Goal: Task Accomplishment & Management: Use online tool/utility

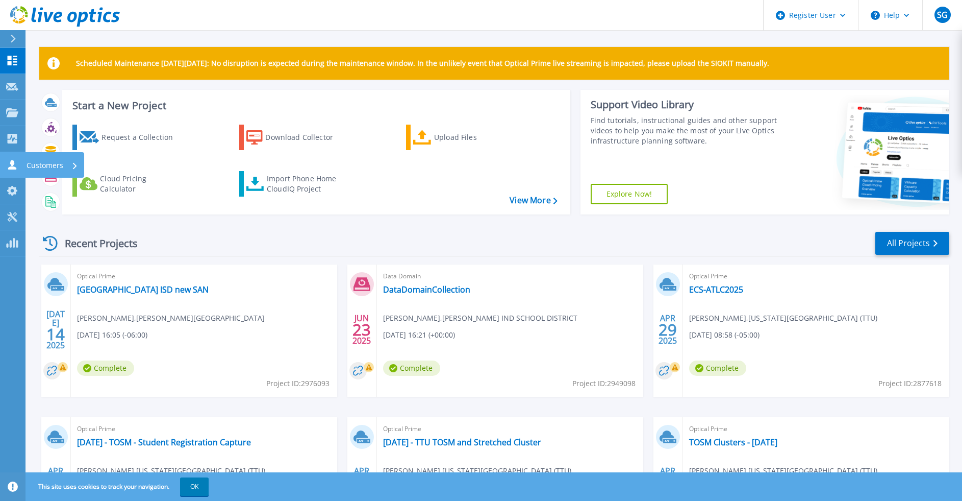
click at [37, 167] on p "Customers" at bounding box center [45, 165] width 37 height 27
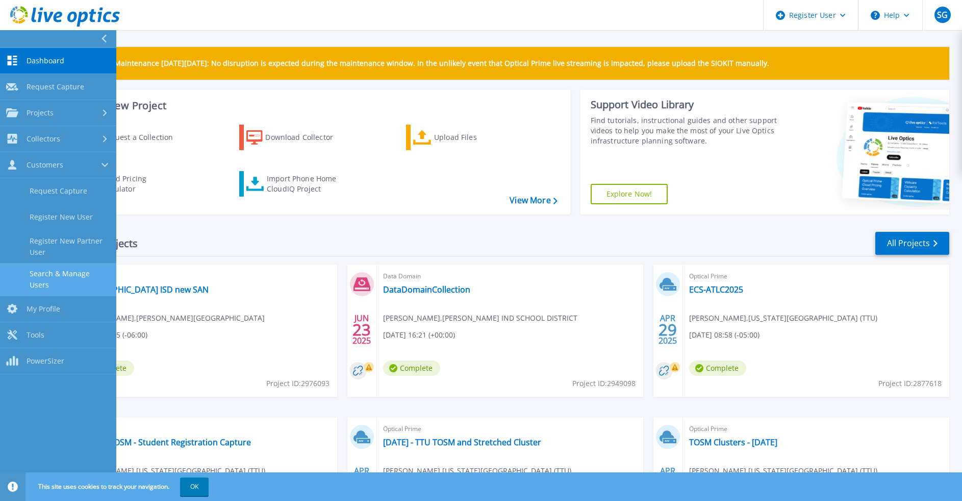
click at [82, 272] on link "Search & Manage Users" at bounding box center [58, 279] width 116 height 33
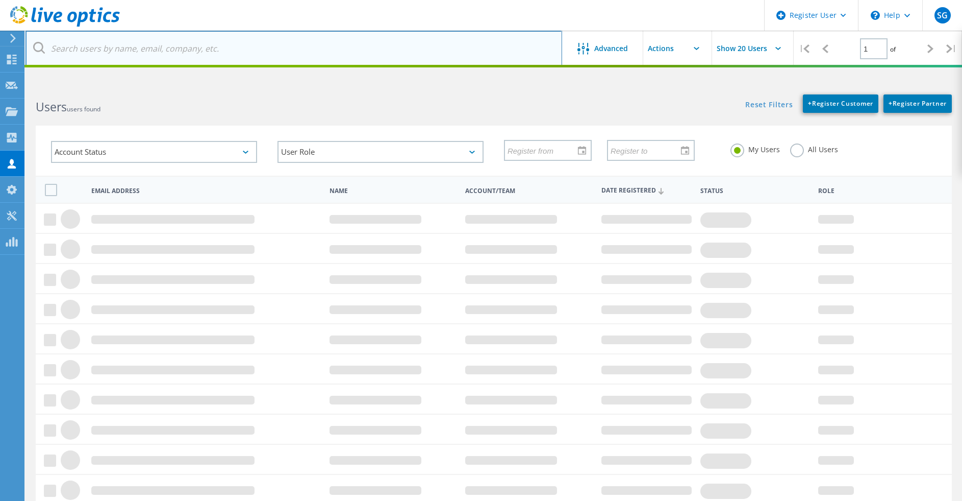
click at [233, 52] on input "text" at bounding box center [294, 49] width 537 height 36
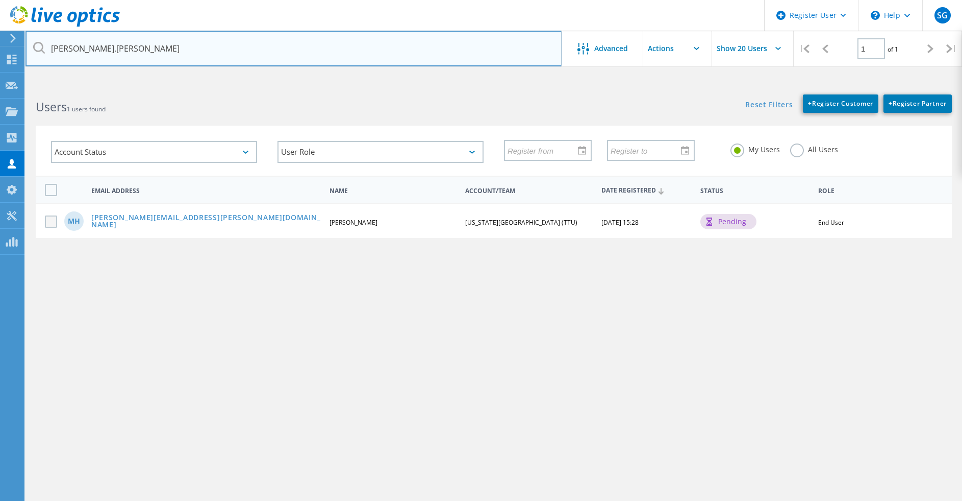
type input "michael.huffman"
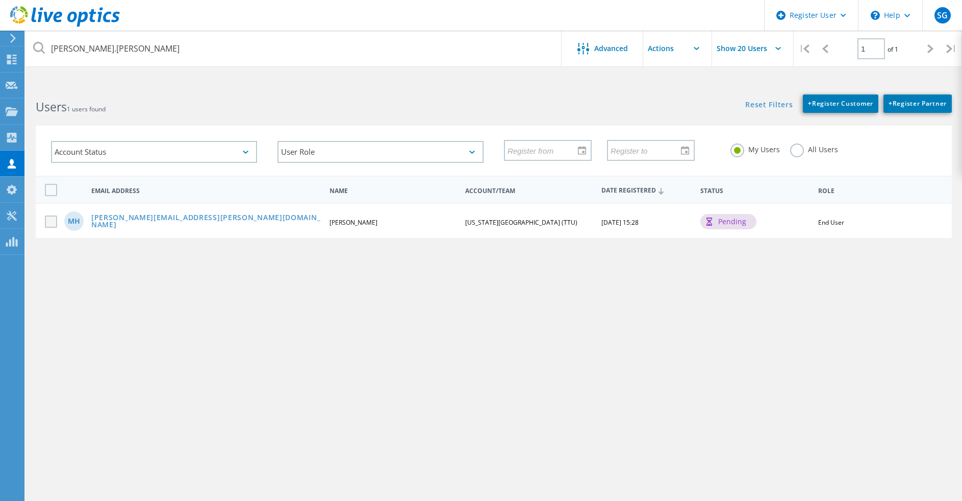
click at [52, 223] on label at bounding box center [53, 221] width 16 height 12
click at [0, 0] on input "checkbox" at bounding box center [0, 0] width 0 height 0
click at [182, 222] on link "Michael.Huffman@ttu.edu" at bounding box center [206, 222] width 230 height 16
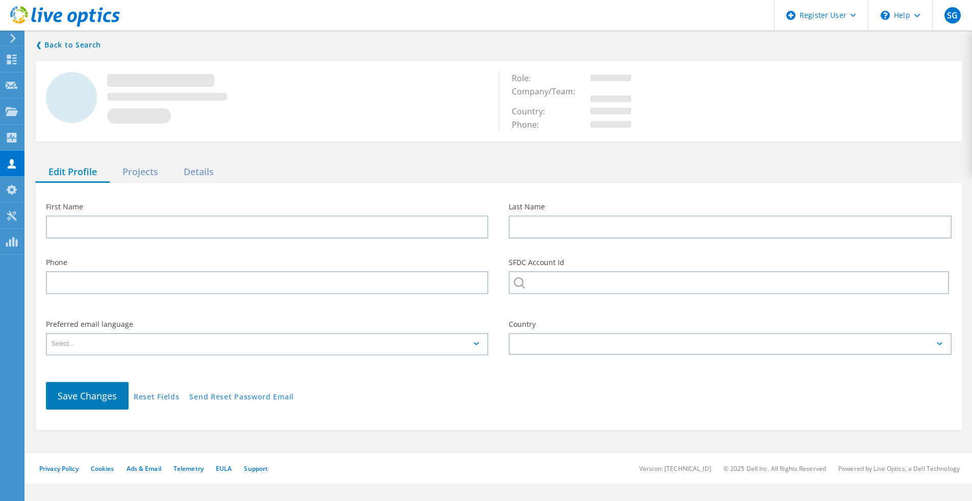
type input "Michael"
type input "Huffman"
type input "TEXAS TECH UNIVERSITY (TTU)"
type input "English"
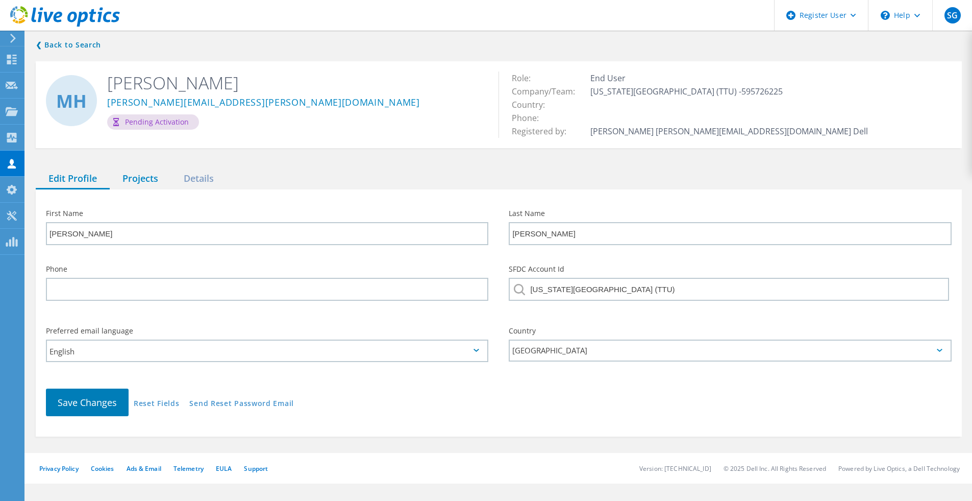
click at [151, 183] on div "Projects" at bounding box center [140, 178] width 61 height 21
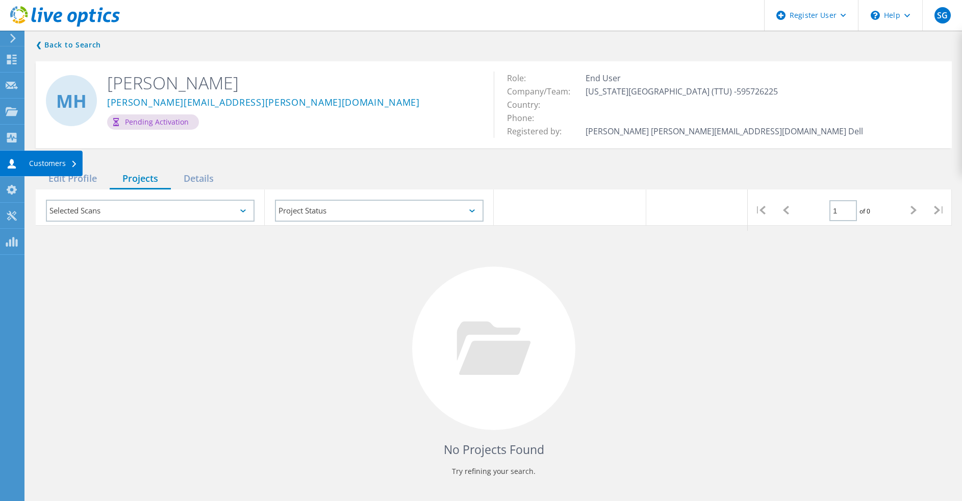
click at [38, 161] on div "Customers" at bounding box center [53, 163] width 48 height 7
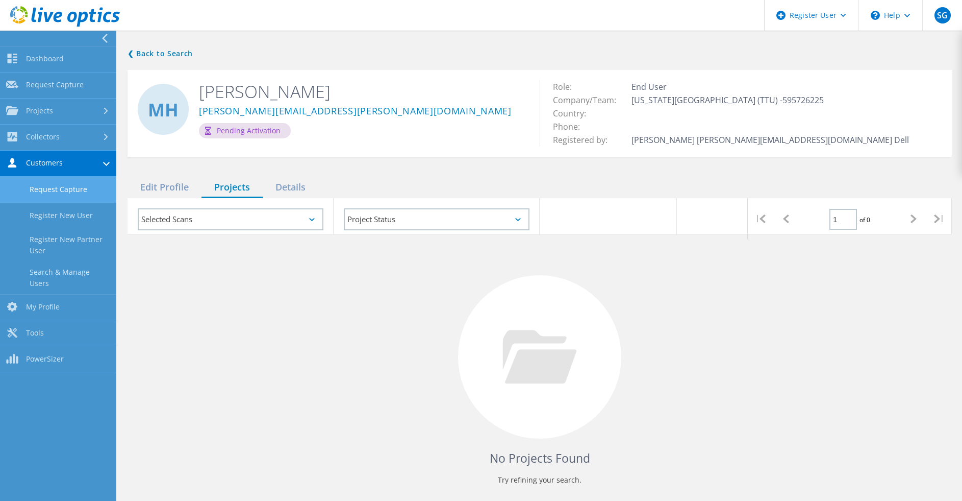
click at [79, 194] on link "Request Capture" at bounding box center [58, 190] width 116 height 26
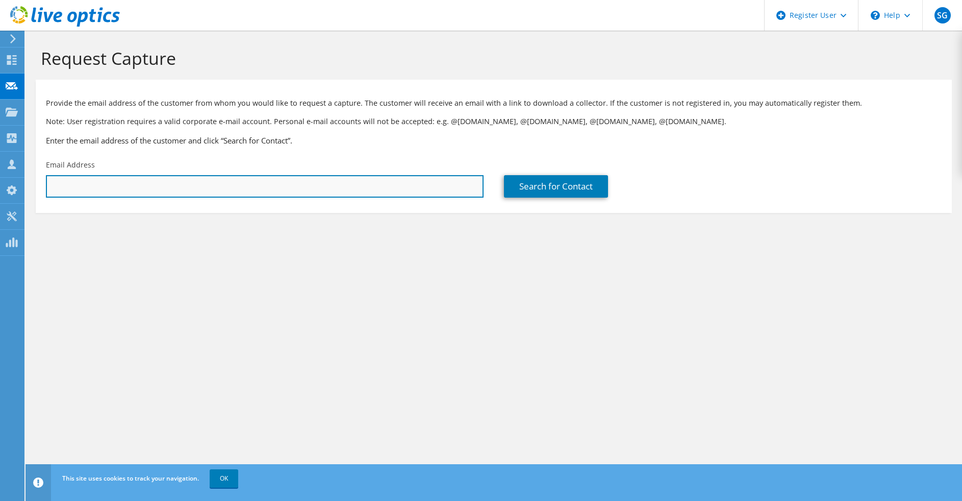
click at [94, 194] on input "text" at bounding box center [265, 186] width 438 height 22
type input "michael.huffman@ttu.edu"
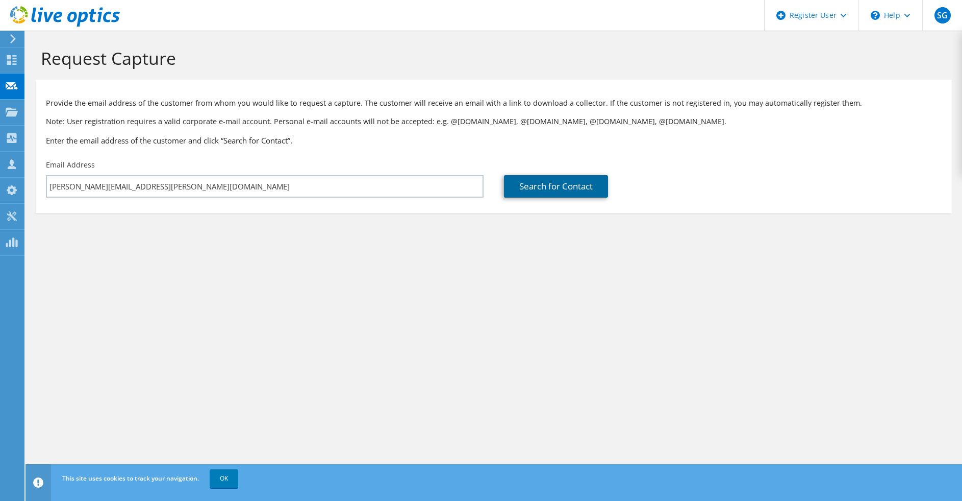
click at [528, 189] on link "Search for Contact" at bounding box center [556, 186] width 104 height 22
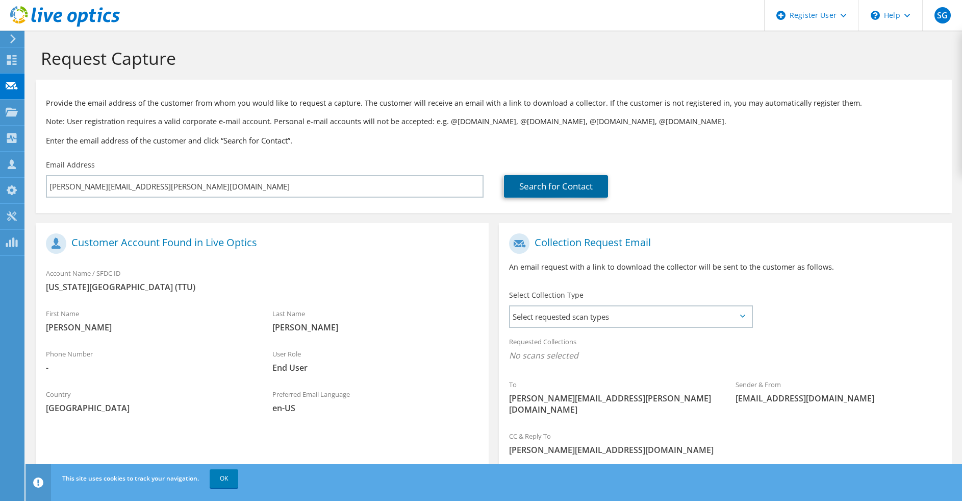
scroll to position [56, 0]
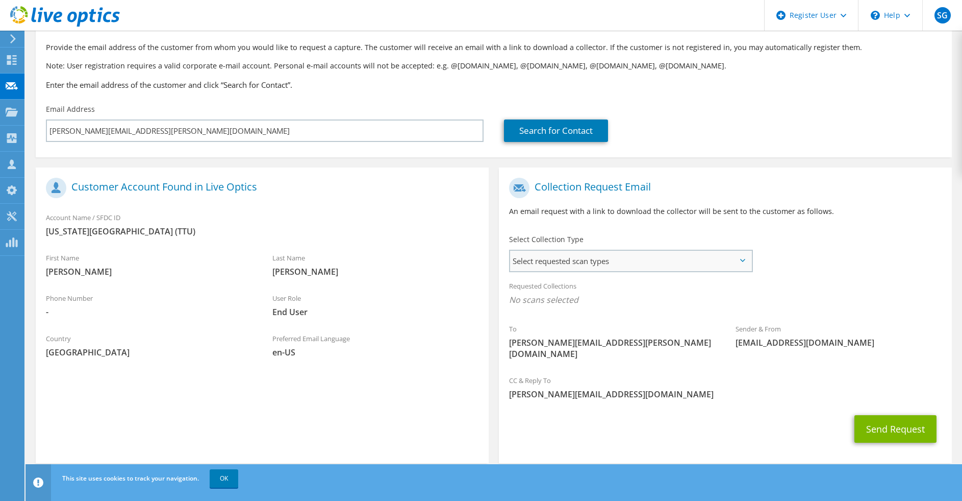
click at [692, 257] on span "Select requested scan types" at bounding box center [630, 261] width 241 height 20
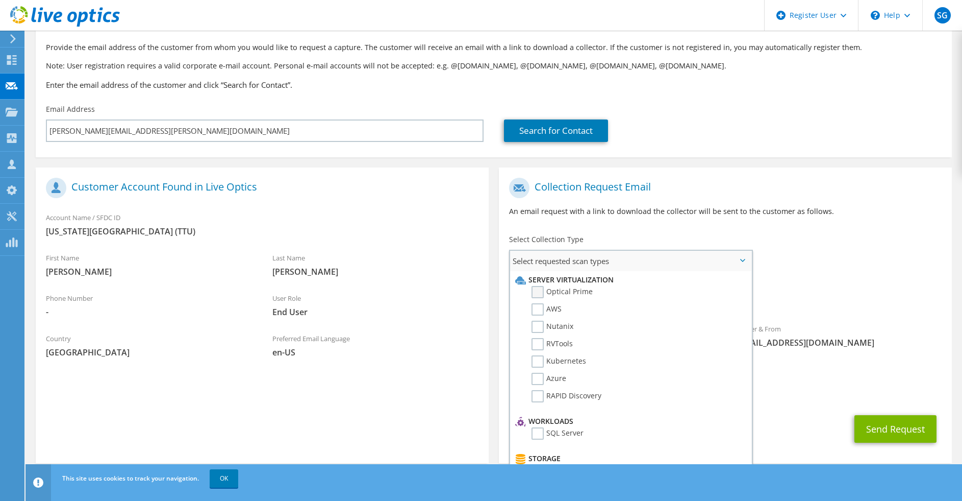
click at [537, 287] on label "Optical Prime" at bounding box center [562, 292] width 61 height 12
click at [0, 0] on input "Optical Prime" at bounding box center [0, 0] width 0 height 0
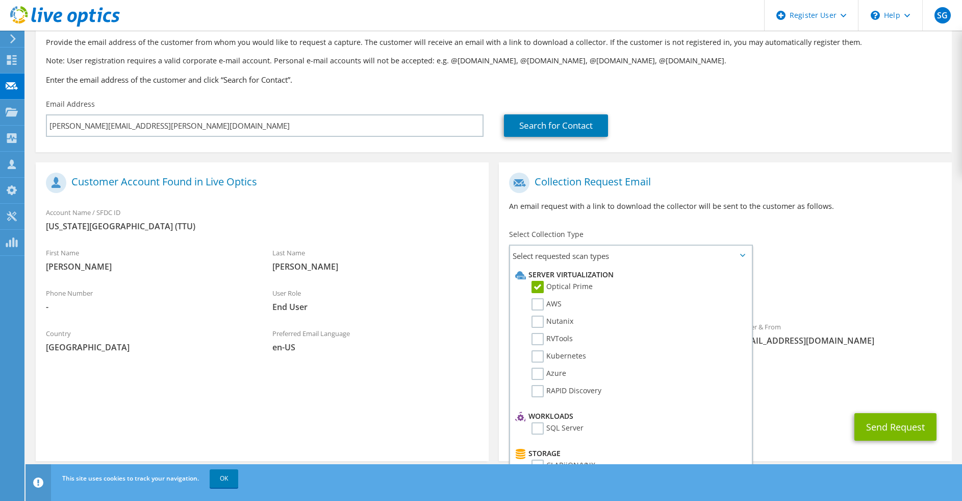
click at [814, 408] on div "Send Request" at bounding box center [725, 427] width 453 height 38
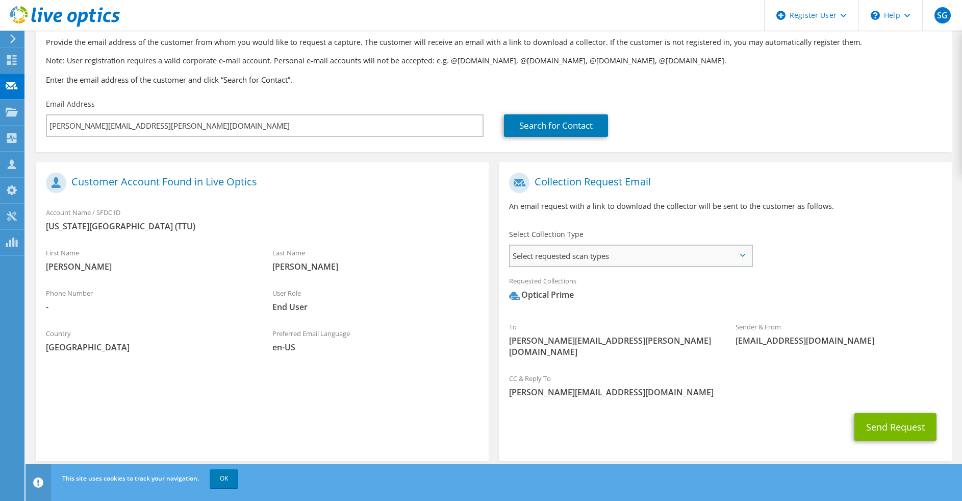
click at [735, 254] on span "Select requested scan types" at bounding box center [630, 255] width 241 height 20
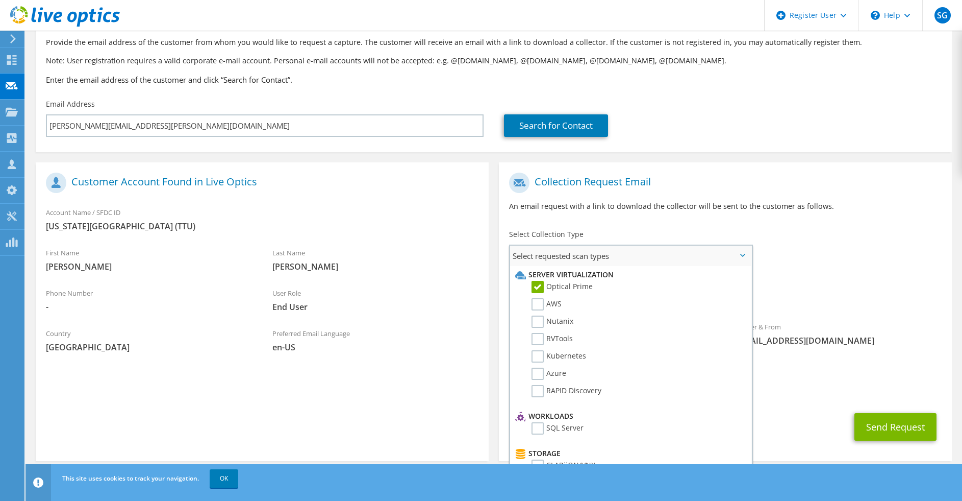
click at [735, 254] on span "Select requested scan types" at bounding box center [630, 255] width 241 height 20
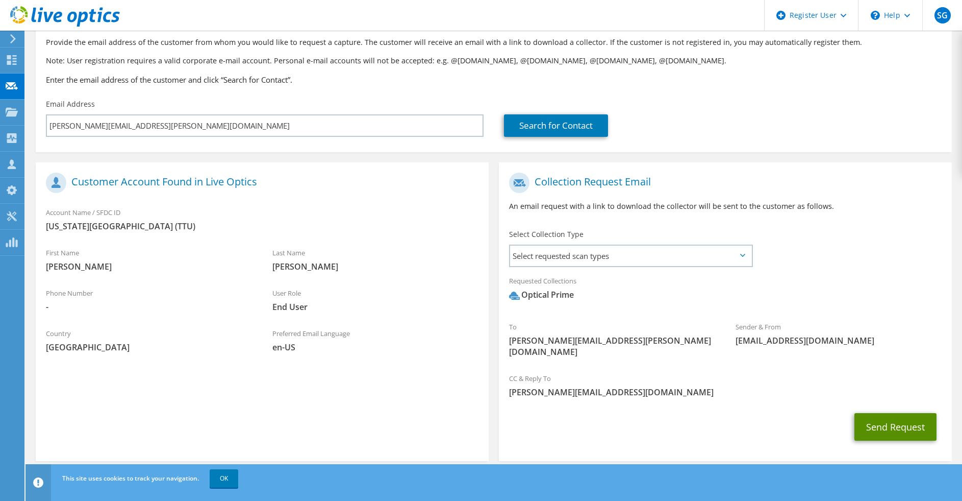
click at [866, 421] on button "Send Request" at bounding box center [896, 427] width 82 height 28
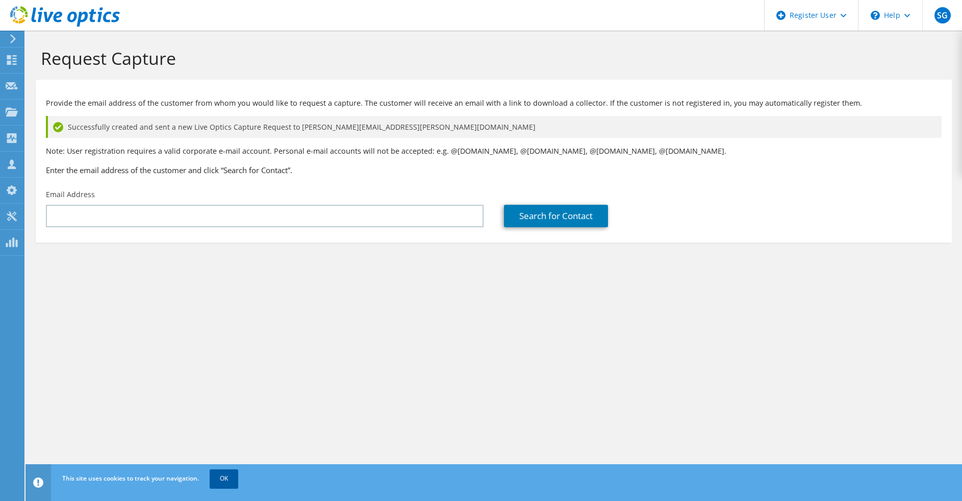
click at [231, 479] on link "OK" at bounding box center [224, 478] width 29 height 18
